Goal: Task Accomplishment & Management: Use online tool/utility

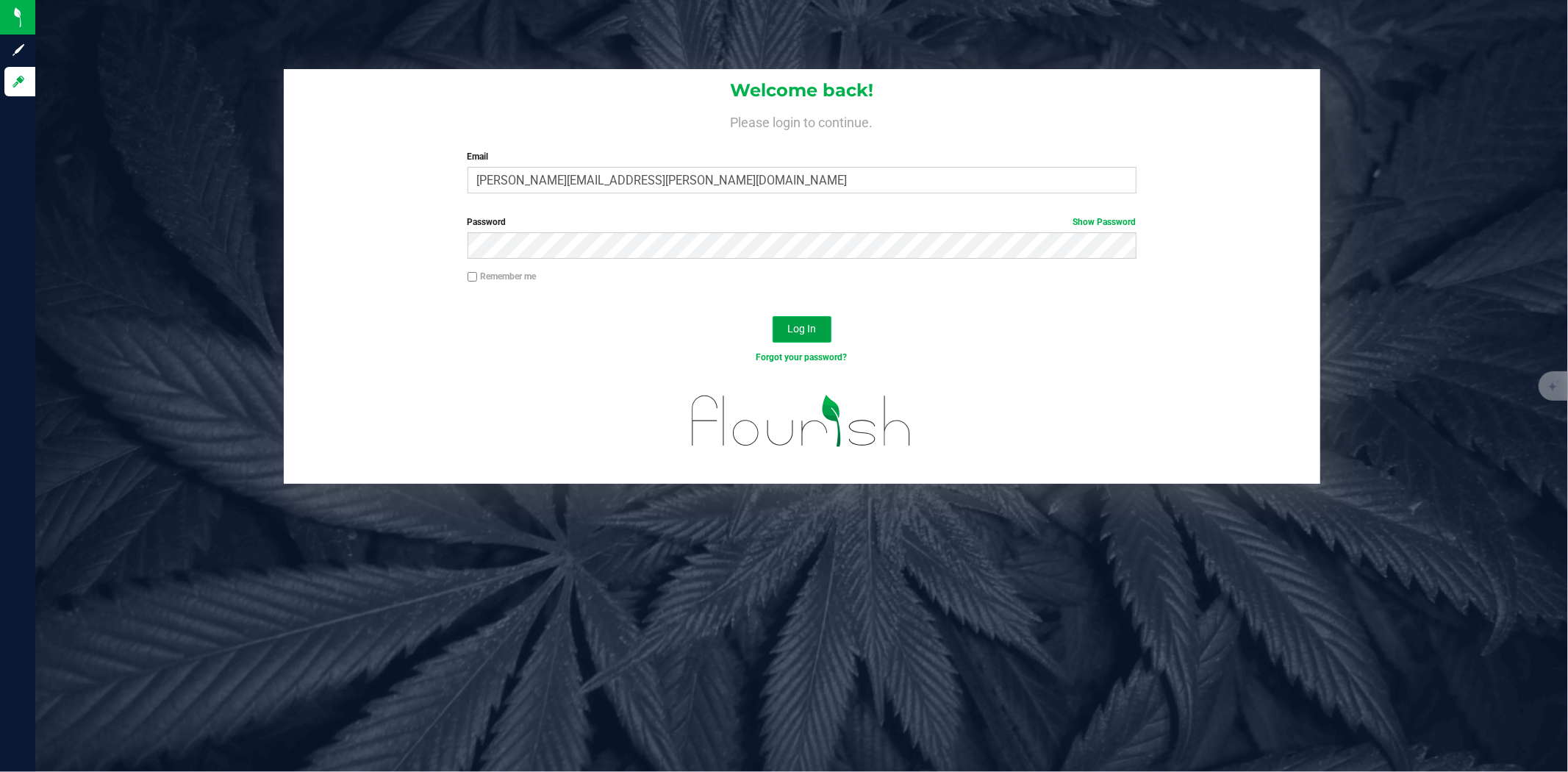
click at [816, 327] on button "Log In" at bounding box center [802, 329] width 59 height 26
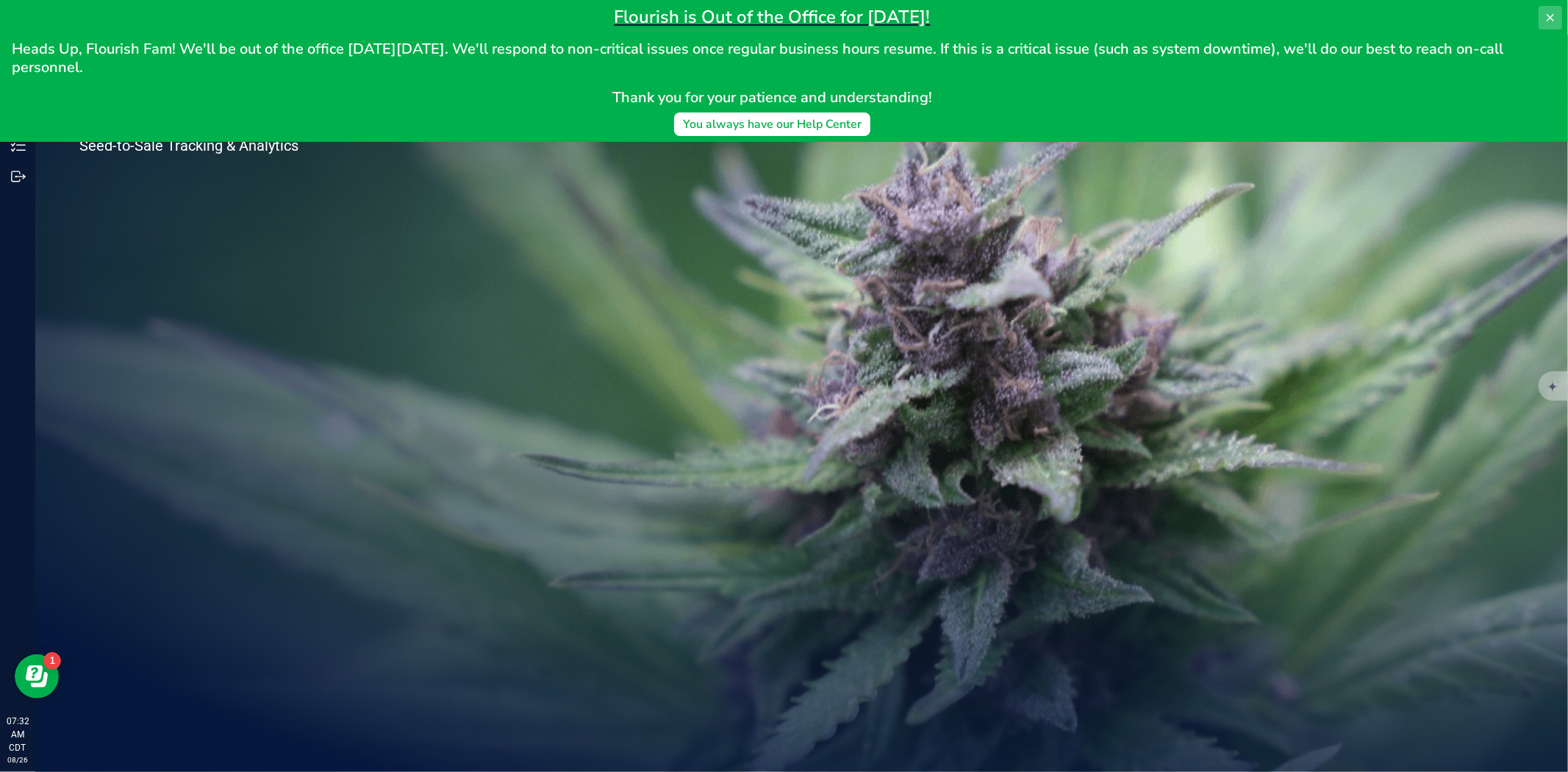
click at [1554, 13] on icon at bounding box center [1551, 18] width 12 height 12
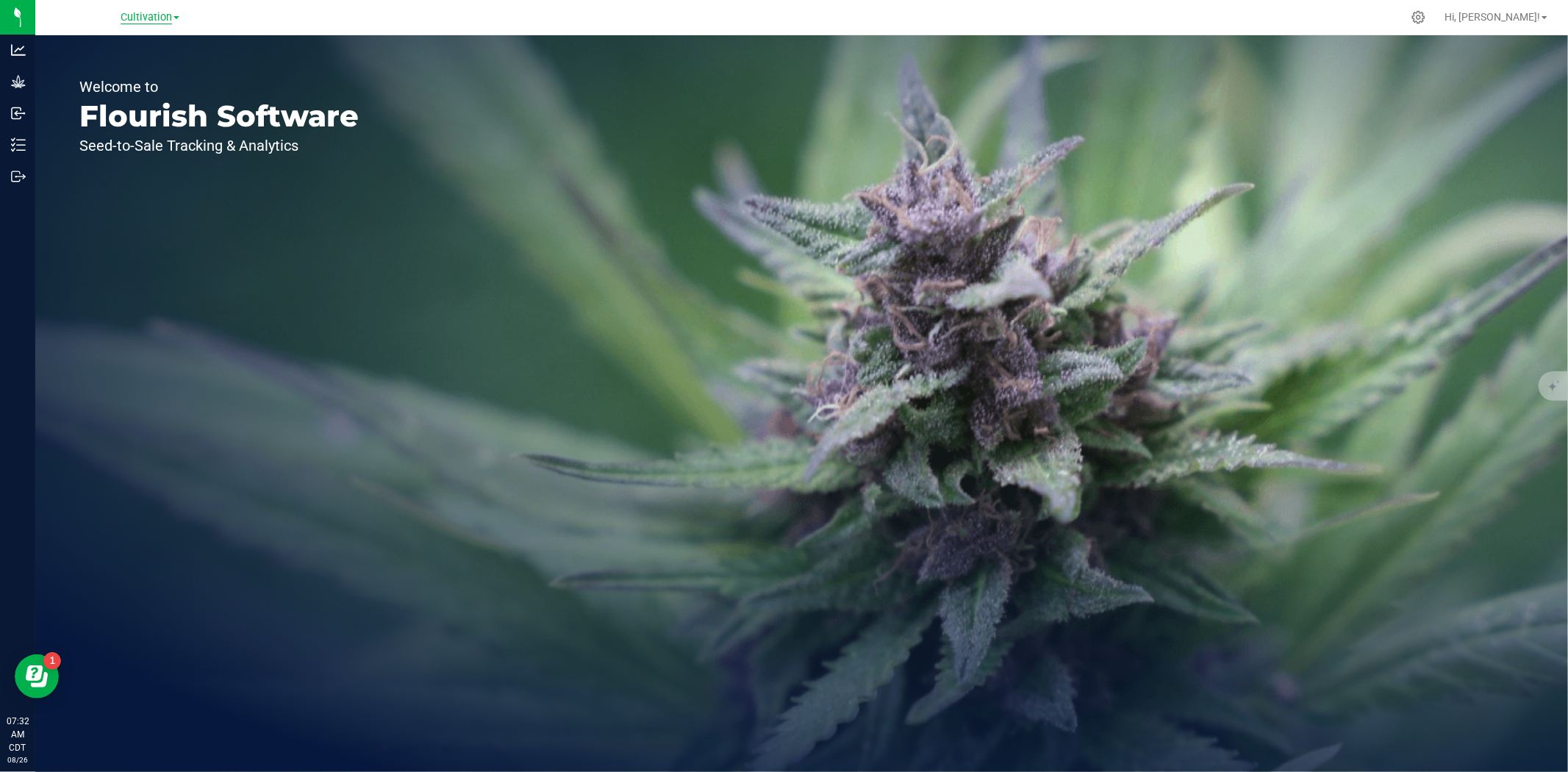
click at [166, 11] on span "Cultivation" at bounding box center [146, 18] width 52 height 14
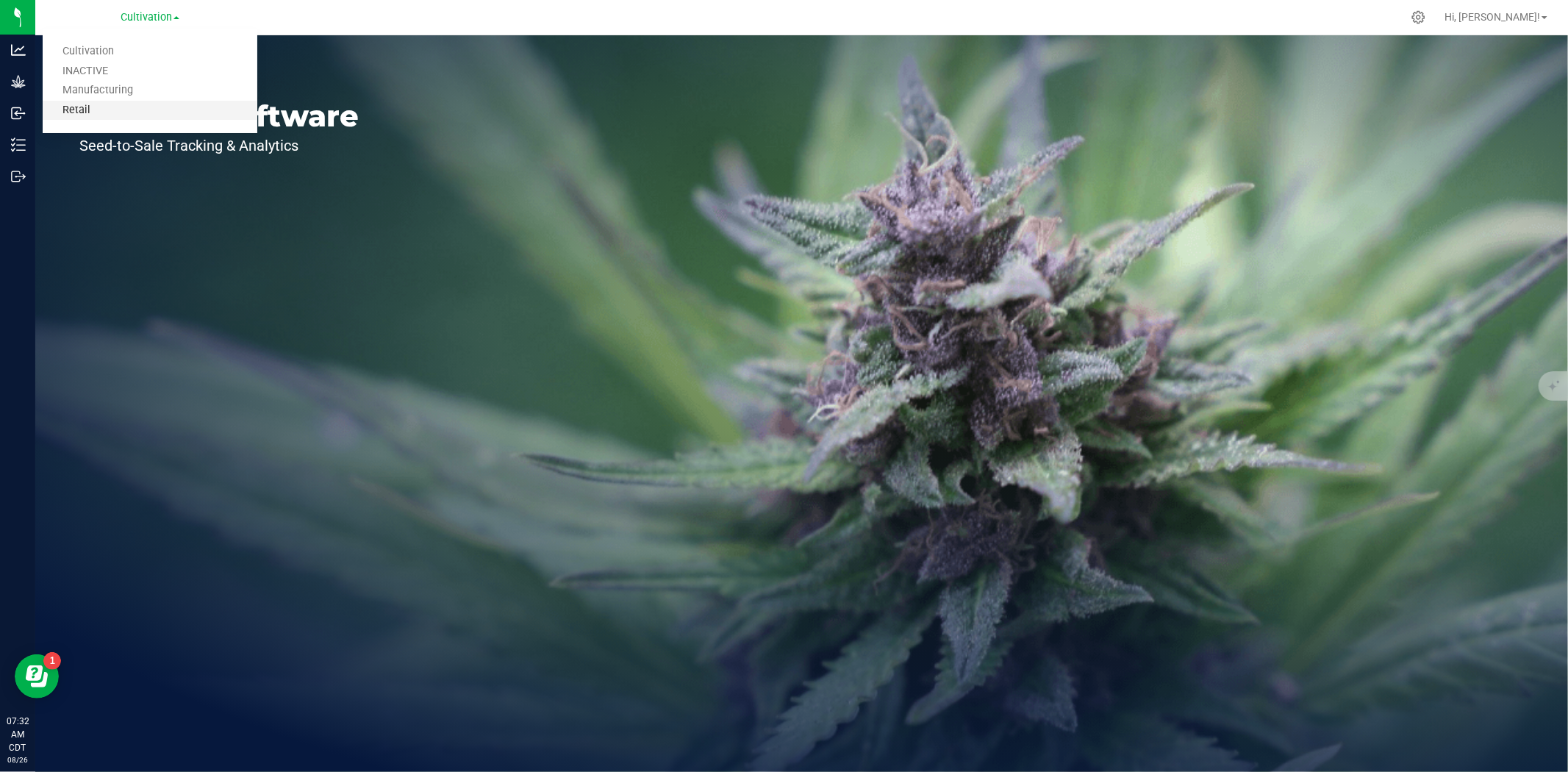
click at [136, 119] on link "Retail" at bounding box center [149, 110] width 215 height 20
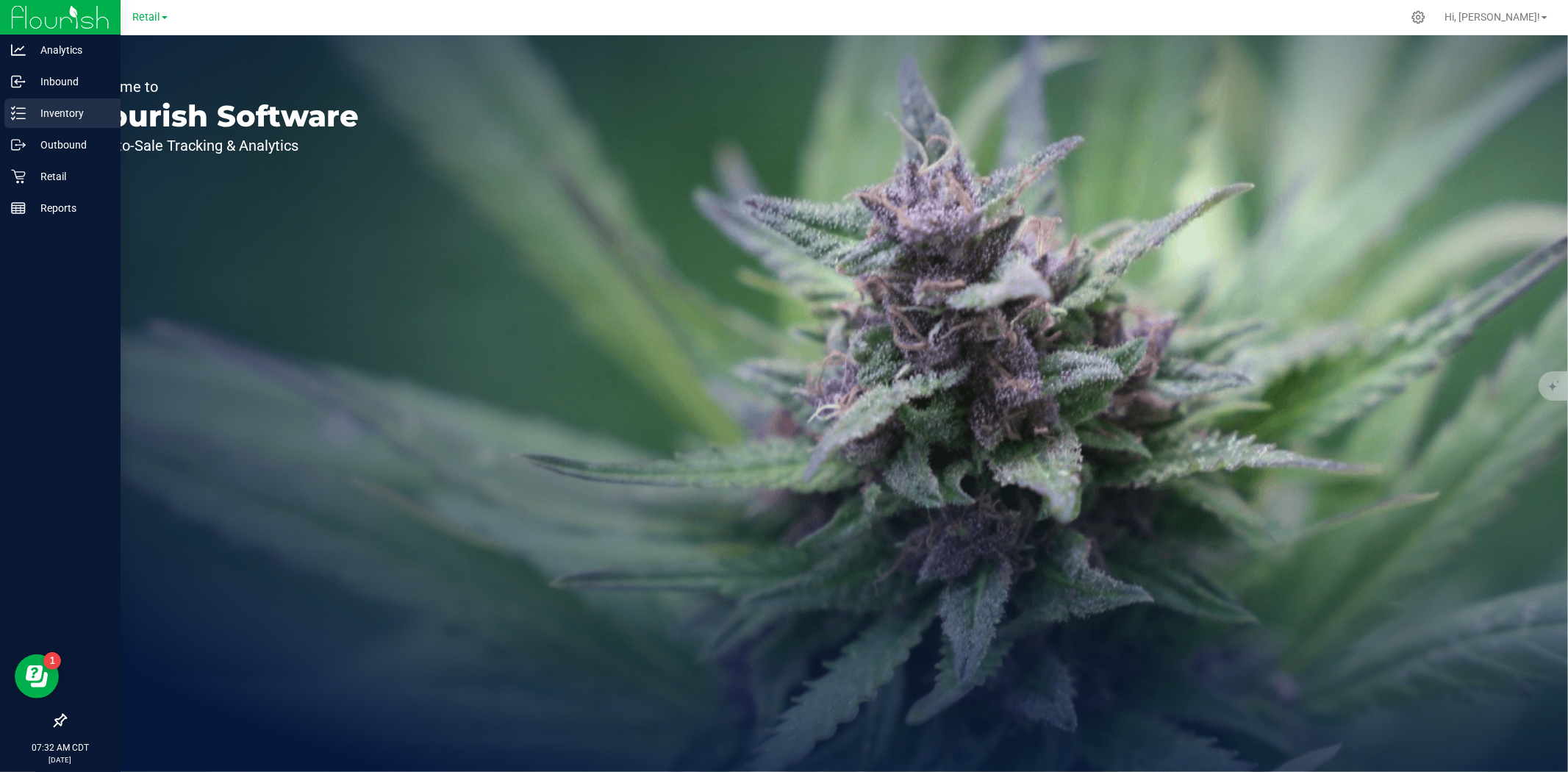
click at [31, 113] on p "Inventory" at bounding box center [70, 113] width 88 height 18
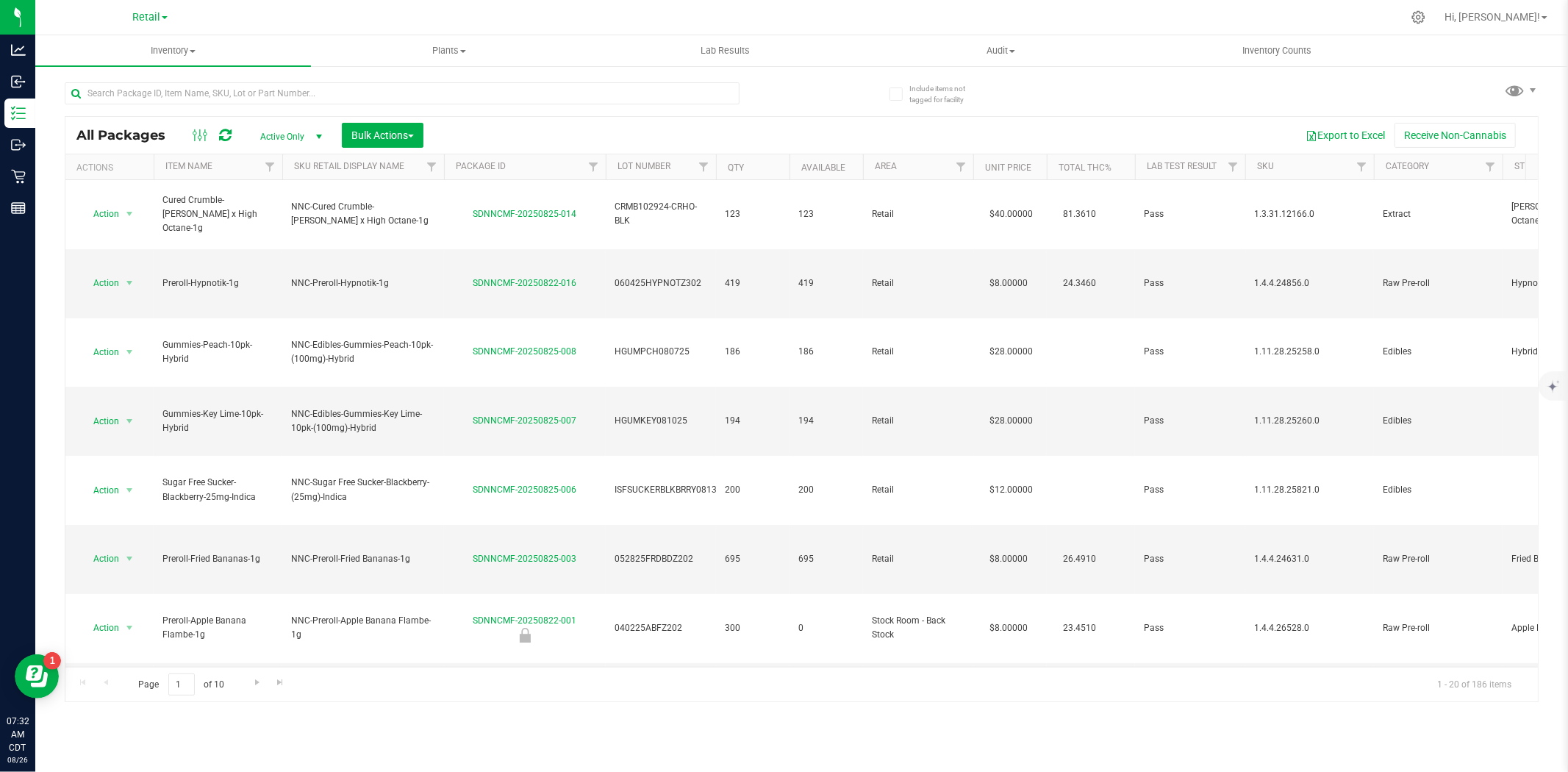
click at [224, 164] on th "Item Name" at bounding box center [218, 167] width 129 height 25
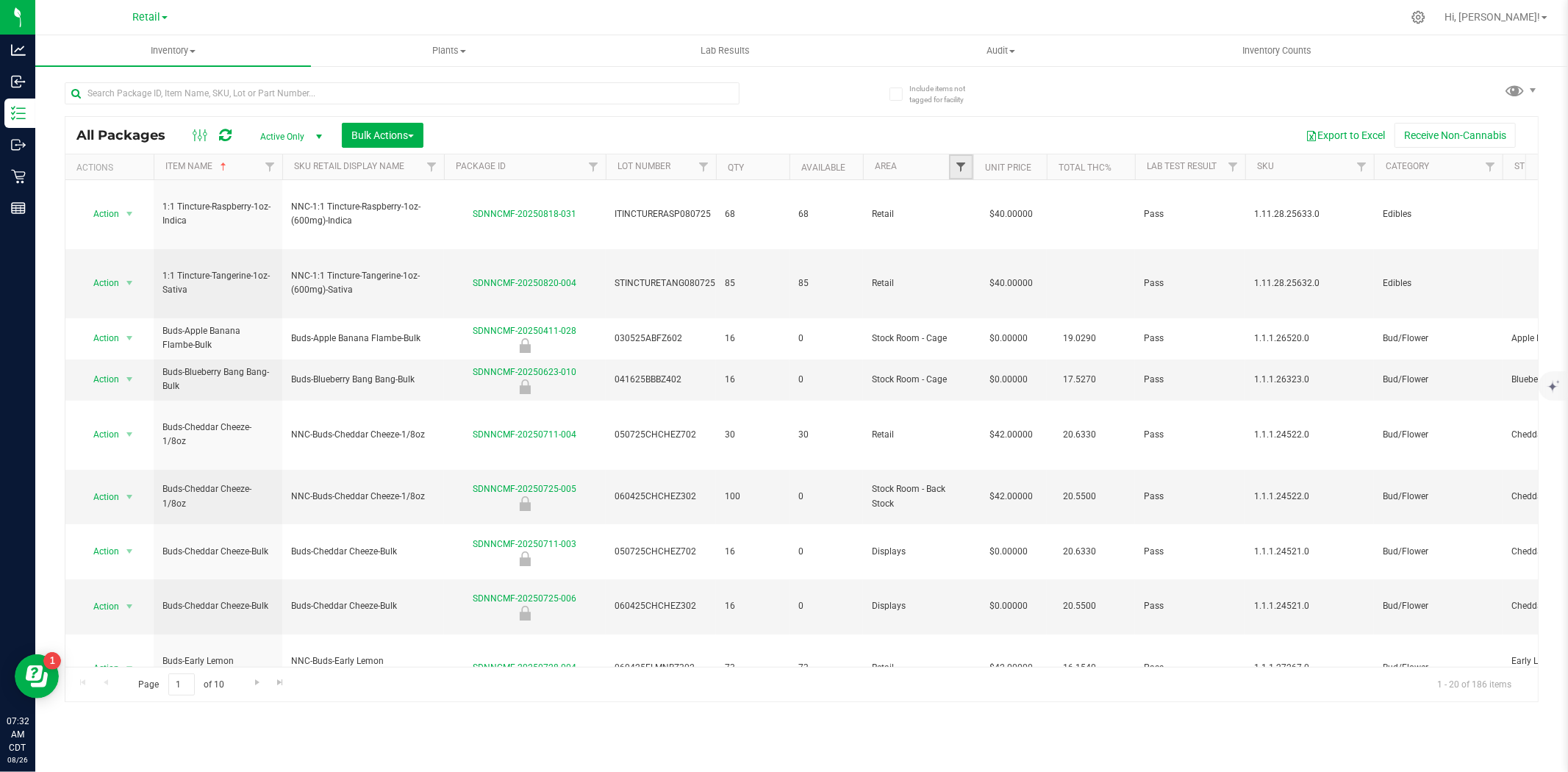
click at [960, 167] on span "Filter" at bounding box center [961, 167] width 12 height 12
click at [988, 350] on span "Retail" at bounding box center [991, 349] width 22 height 8
click at [973, 350] on input "Retail" at bounding box center [968, 349] width 9 height 9
checkbox input "true"
click at [994, 367] on span "Stock Room - Back Stock" at bounding box center [1029, 369] width 99 height 8
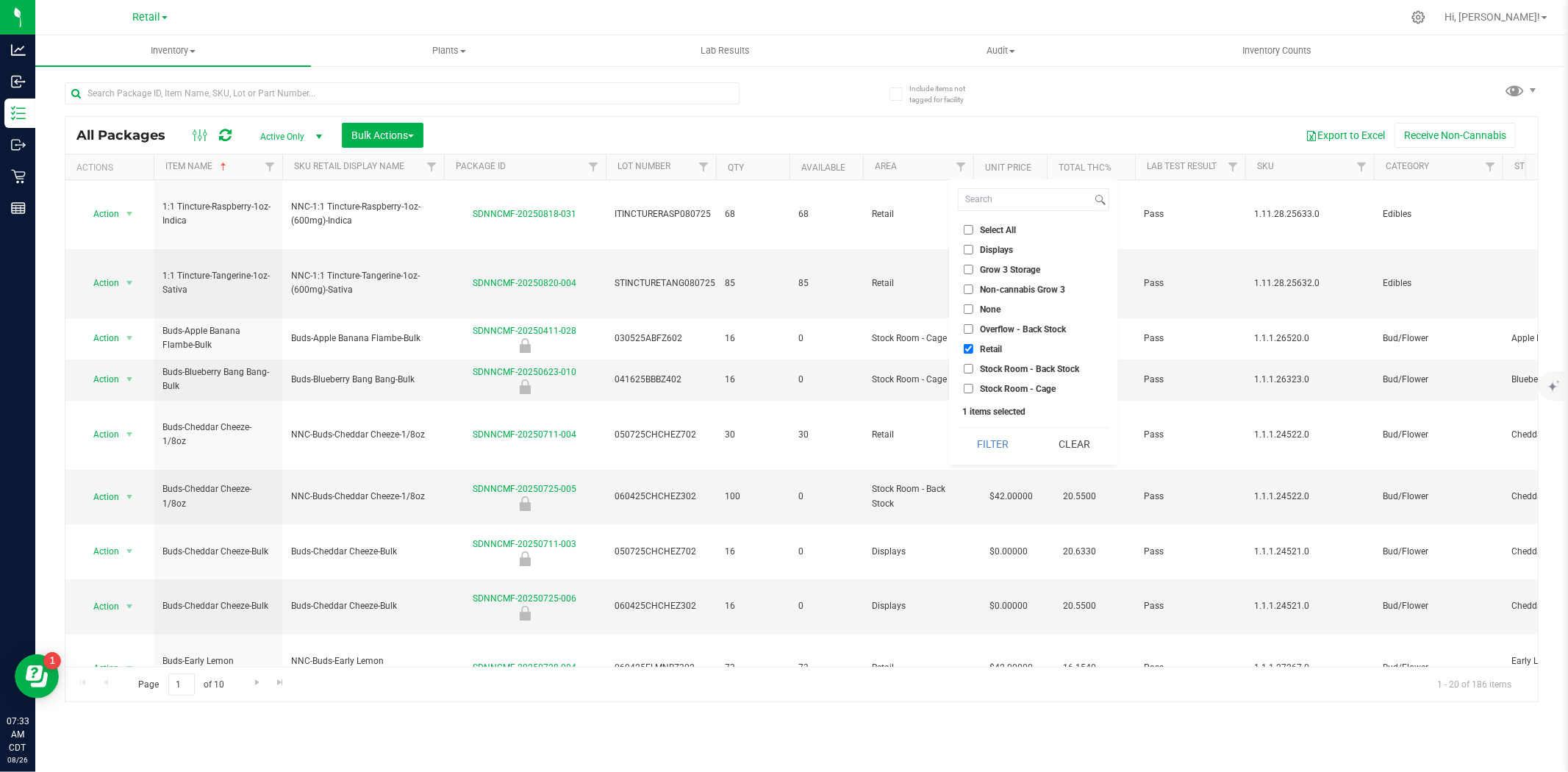
click at [973, 367] on input "Stock Room - Back Stock" at bounding box center [968, 368] width 9 height 9
checkbox input "true"
click at [999, 327] on span "Overflow - Back Stock" at bounding box center [1022, 329] width 86 height 8
click at [973, 327] on input "Overflow - Back Stock" at bounding box center [968, 328] width 9 height 9
checkbox input "true"
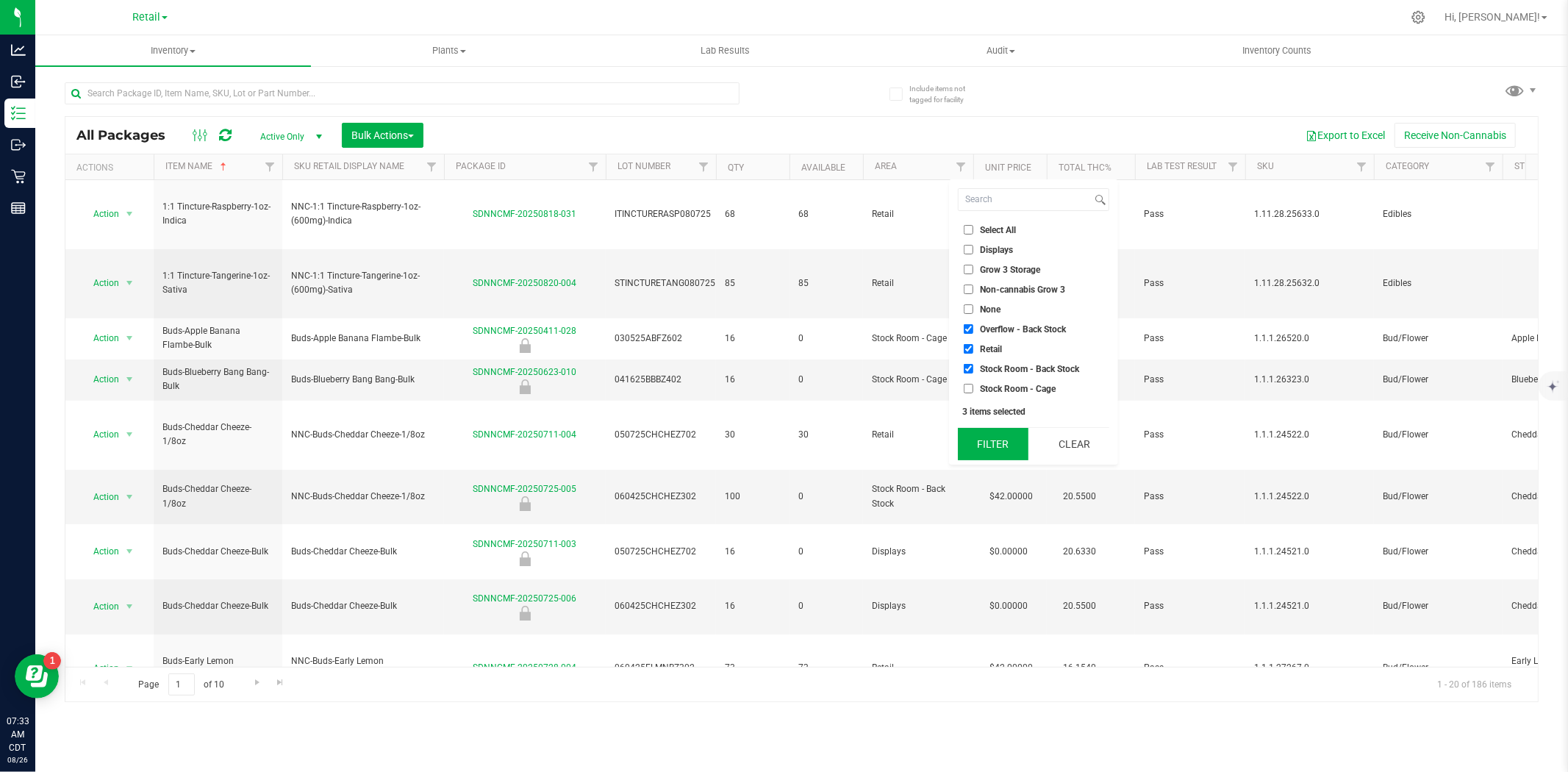
click at [994, 437] on button "Filter" at bounding box center [993, 444] width 70 height 32
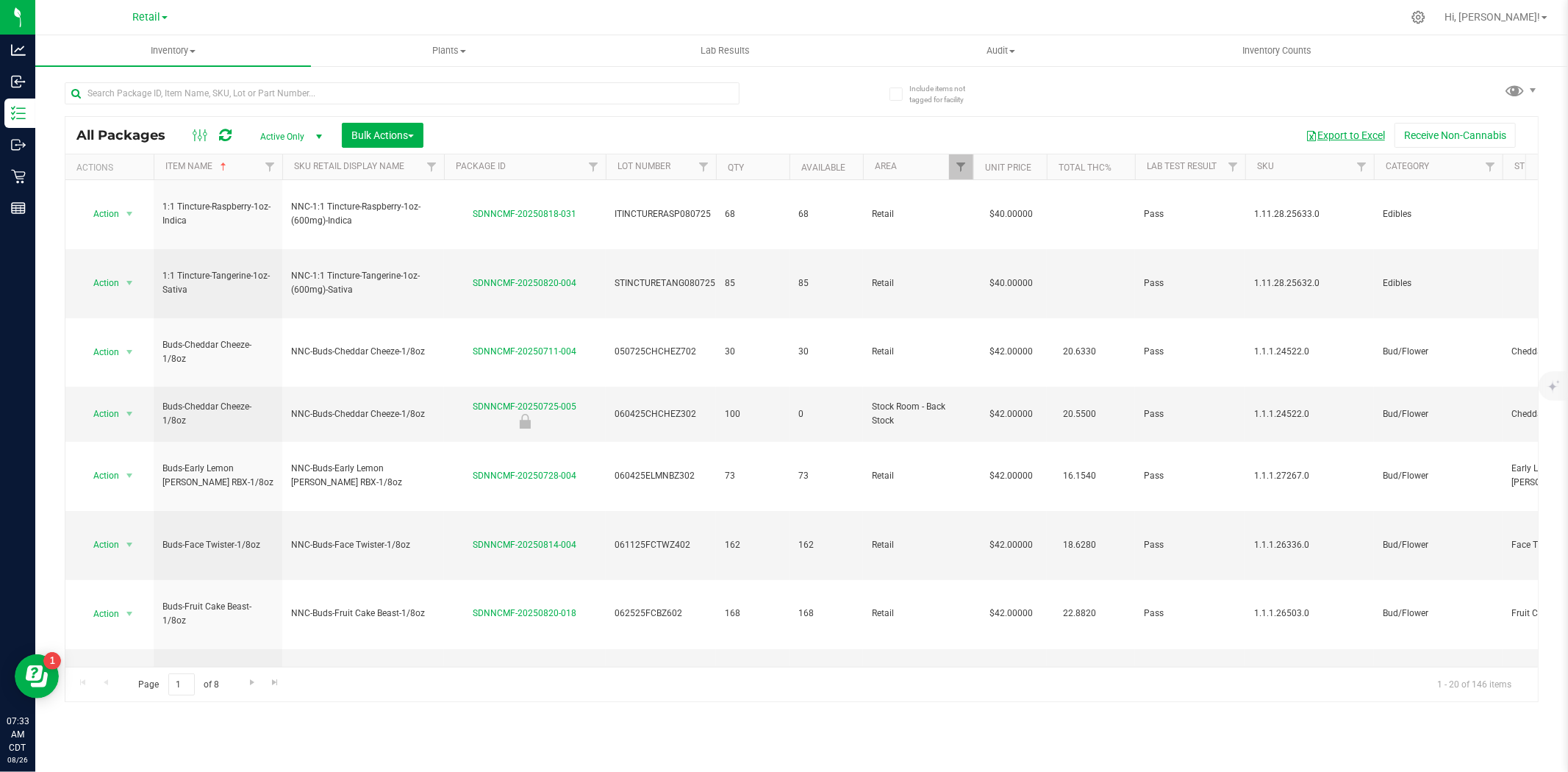
click at [1335, 137] on button "Export to Excel" at bounding box center [1346, 135] width 98 height 25
